Goal: Navigation & Orientation: Go to known website

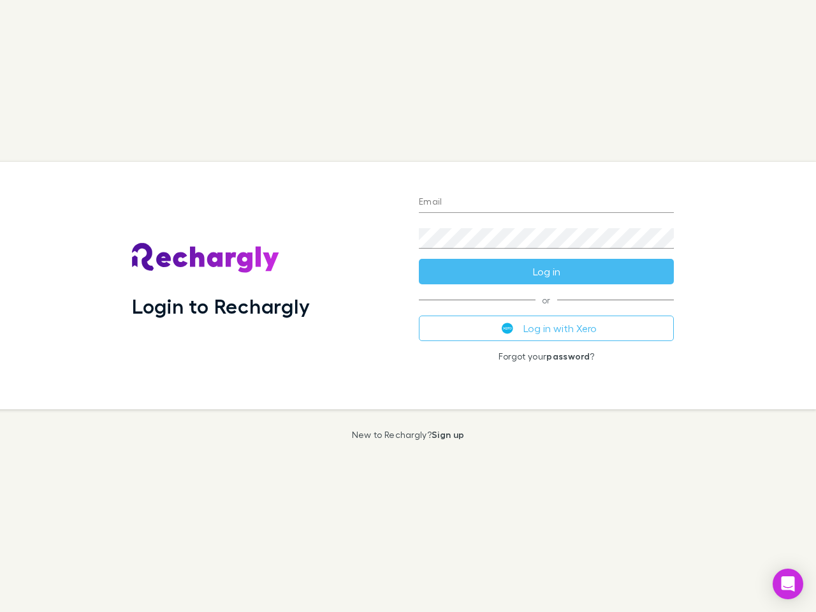
click at [408, 306] on div "Login to Rechargly" at bounding box center [265, 285] width 287 height 247
click at [547, 203] on input "Email" at bounding box center [546, 203] width 255 height 20
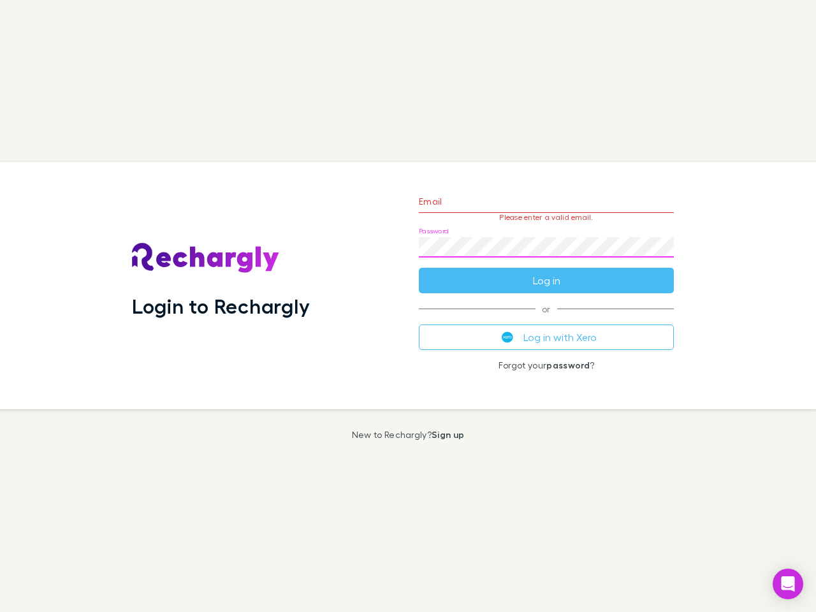
click at [547, 272] on form "Email Please enter a valid email. Password Log in" at bounding box center [546, 237] width 255 height 111
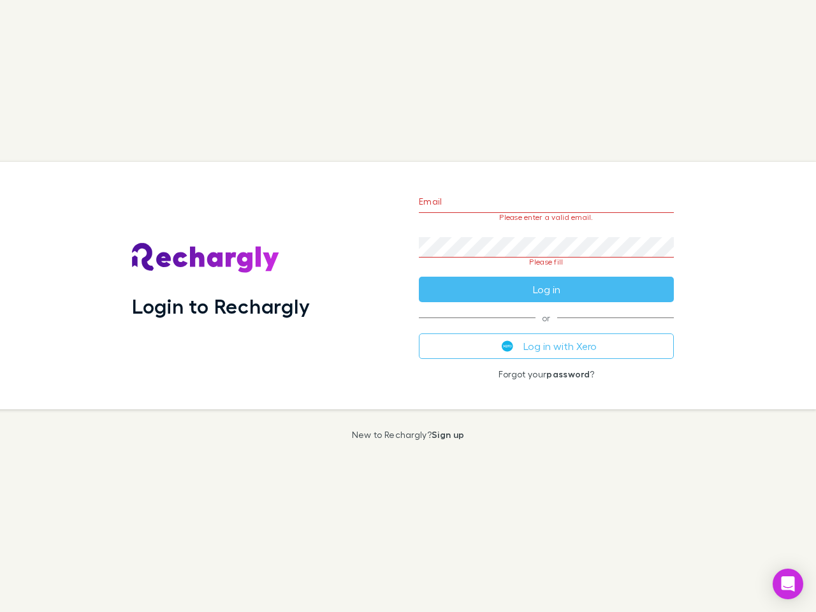
click at [547, 329] on div "Email Please enter a valid email. Password Please fill Log in or Log in with Xe…" at bounding box center [547, 285] width 276 height 247
click at [788, 584] on icon "Open Intercom Messenger" at bounding box center [788, 584] width 13 height 15
